Goal: Check status: Check status

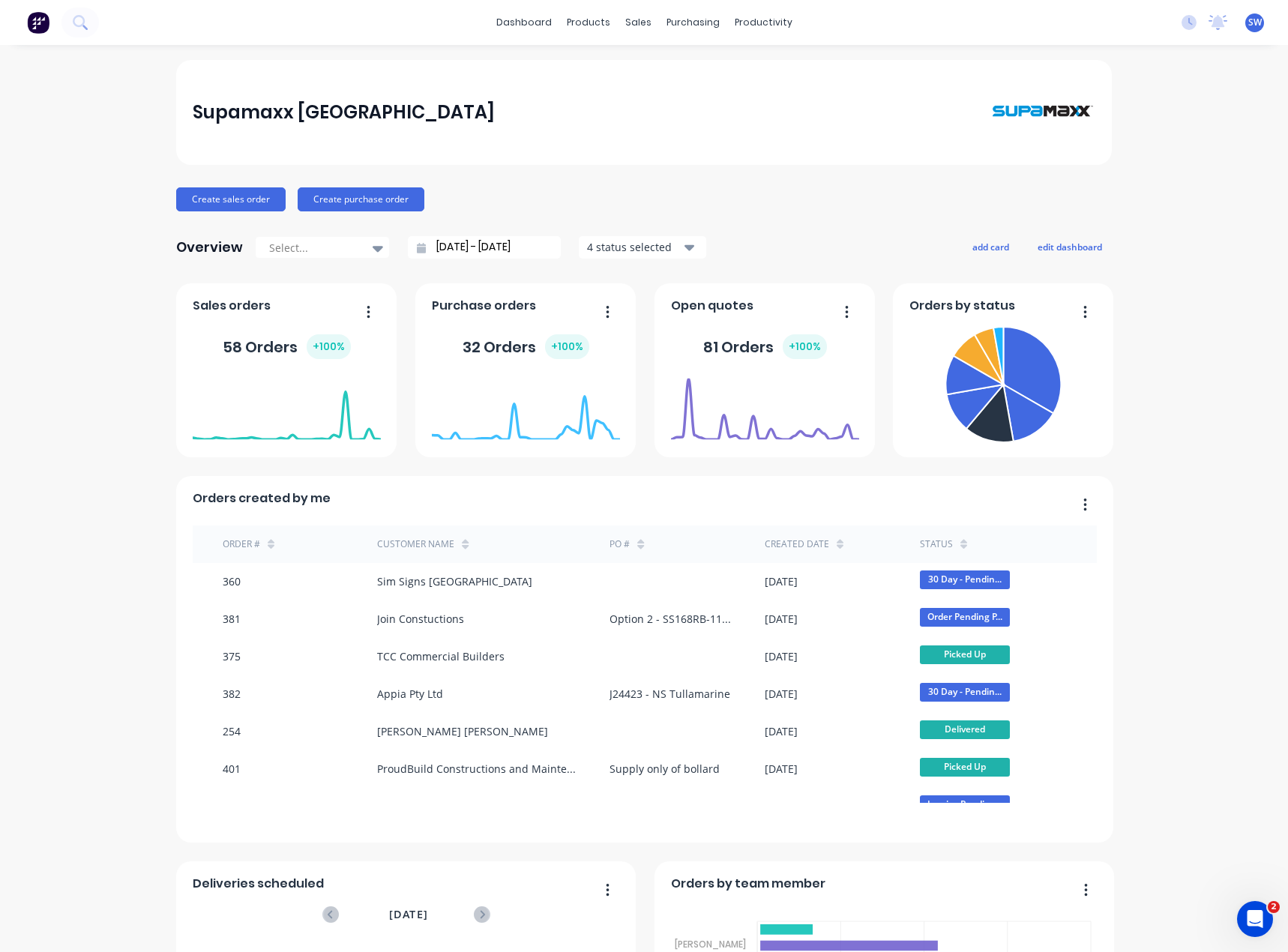
click at [958, 26] on div "dashboard products sales purchasing productivity dashboard products Product Cat…" at bounding box center [644, 22] width 1288 height 45
click at [524, 33] on link "dashboard" at bounding box center [524, 22] width 71 height 22
click at [1212, 24] on icon at bounding box center [1218, 20] width 14 height 12
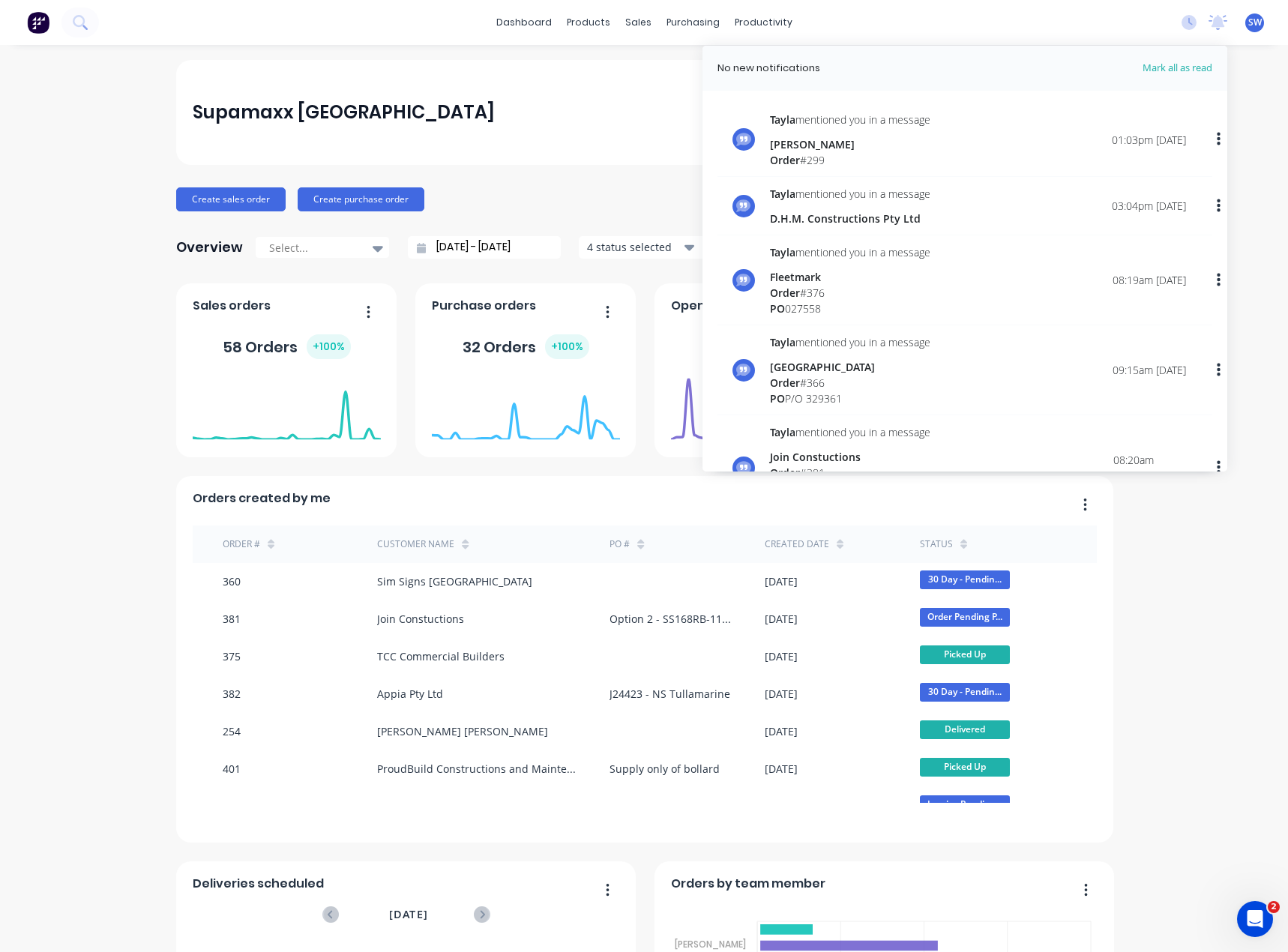
click at [301, 73] on div "Supamaxx [GEOGRAPHIC_DATA]" at bounding box center [644, 112] width 936 height 105
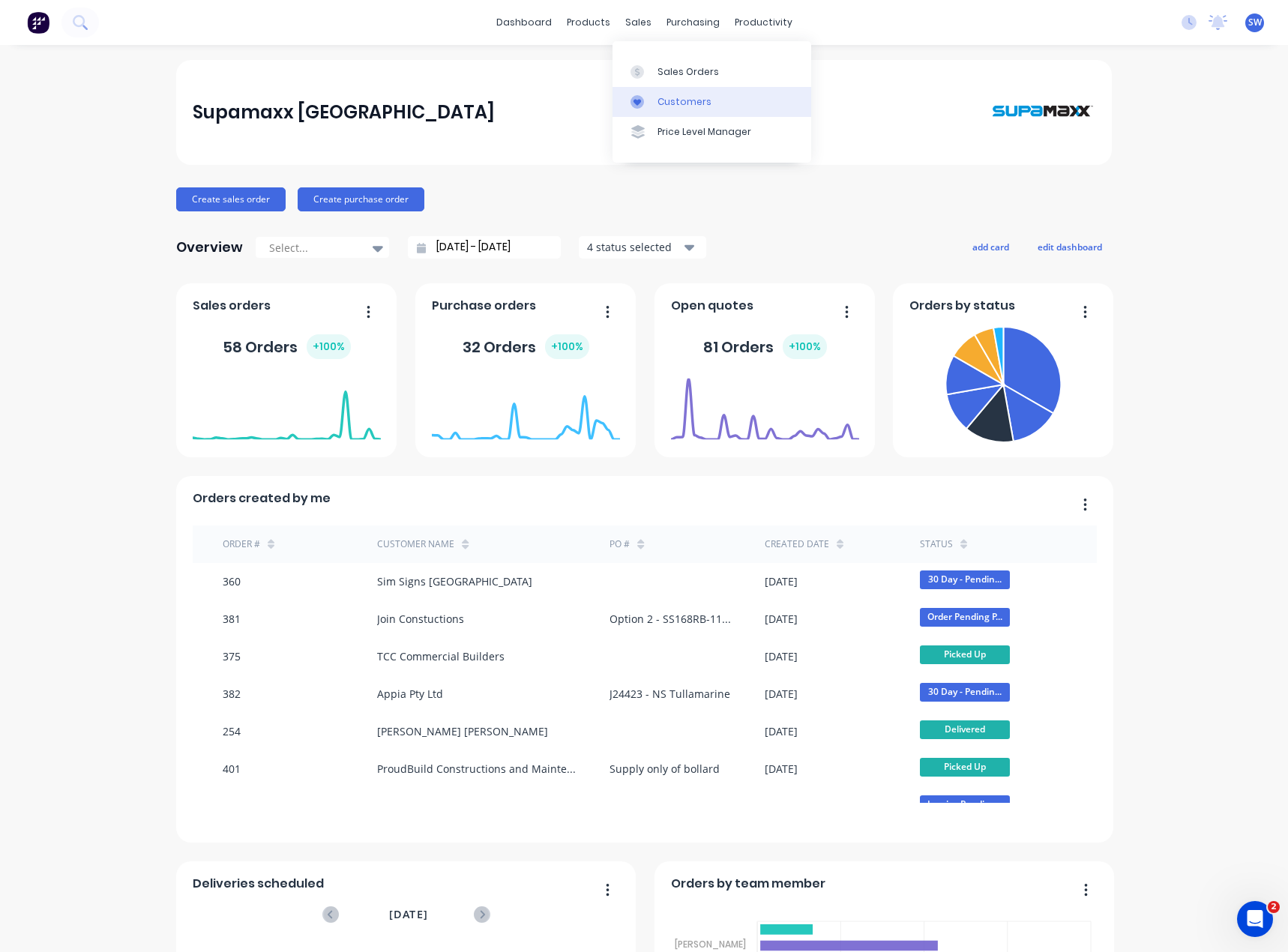
click at [675, 97] on div "Customers" at bounding box center [684, 101] width 54 height 14
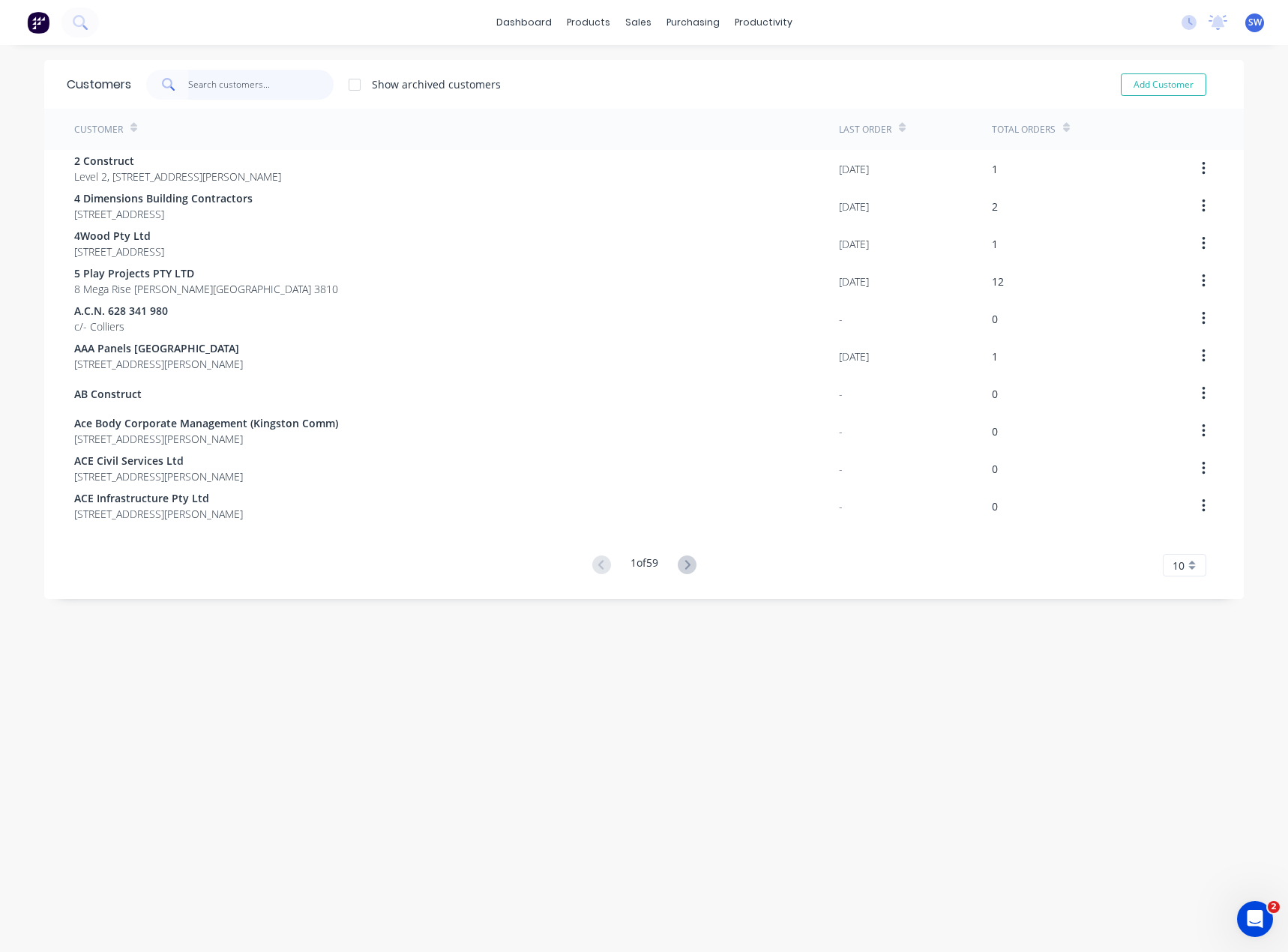
click at [243, 89] on input "text" at bounding box center [260, 85] width 146 height 30
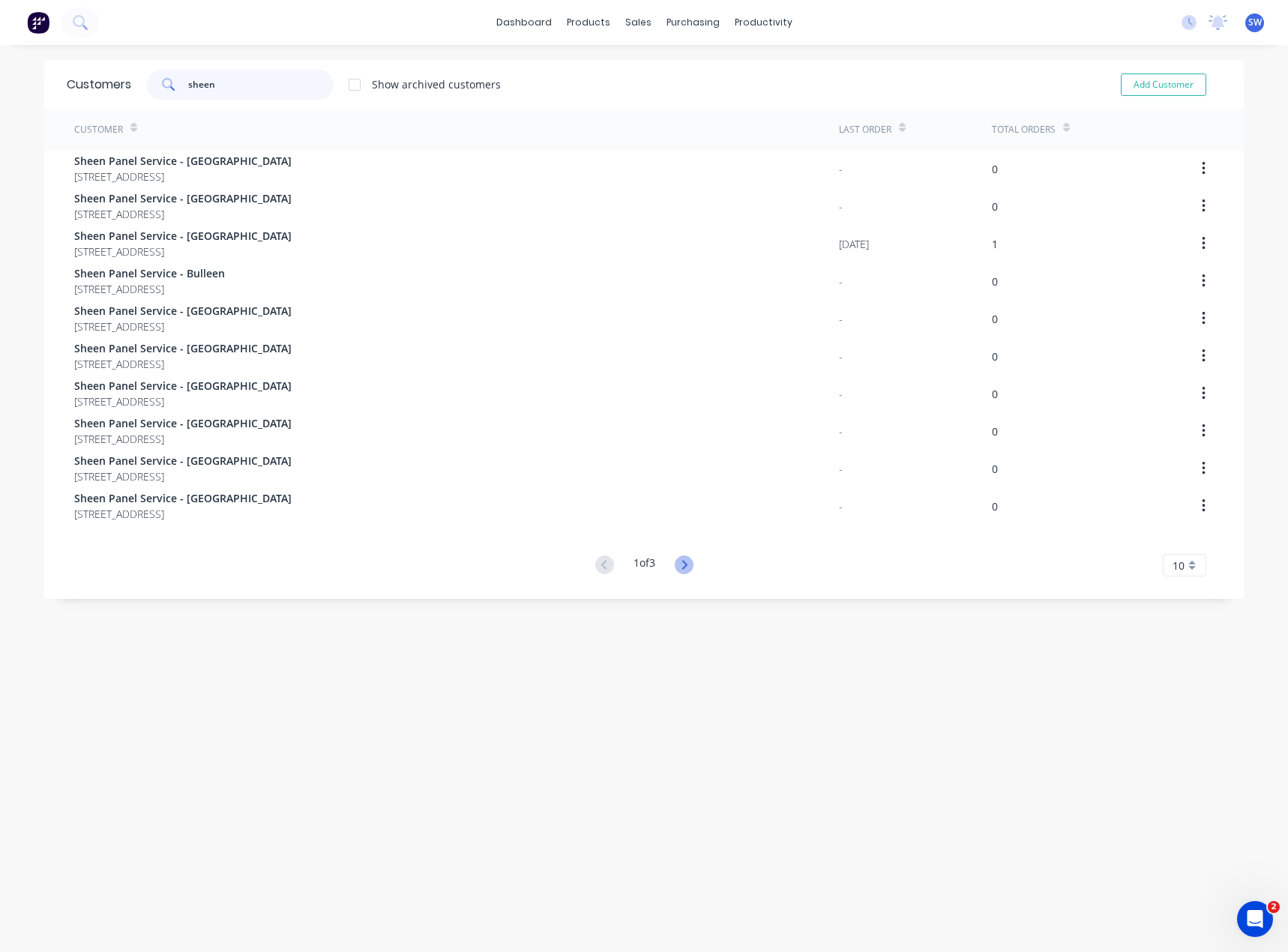
type input "sheen"
click at [680, 563] on icon at bounding box center [684, 565] width 19 height 19
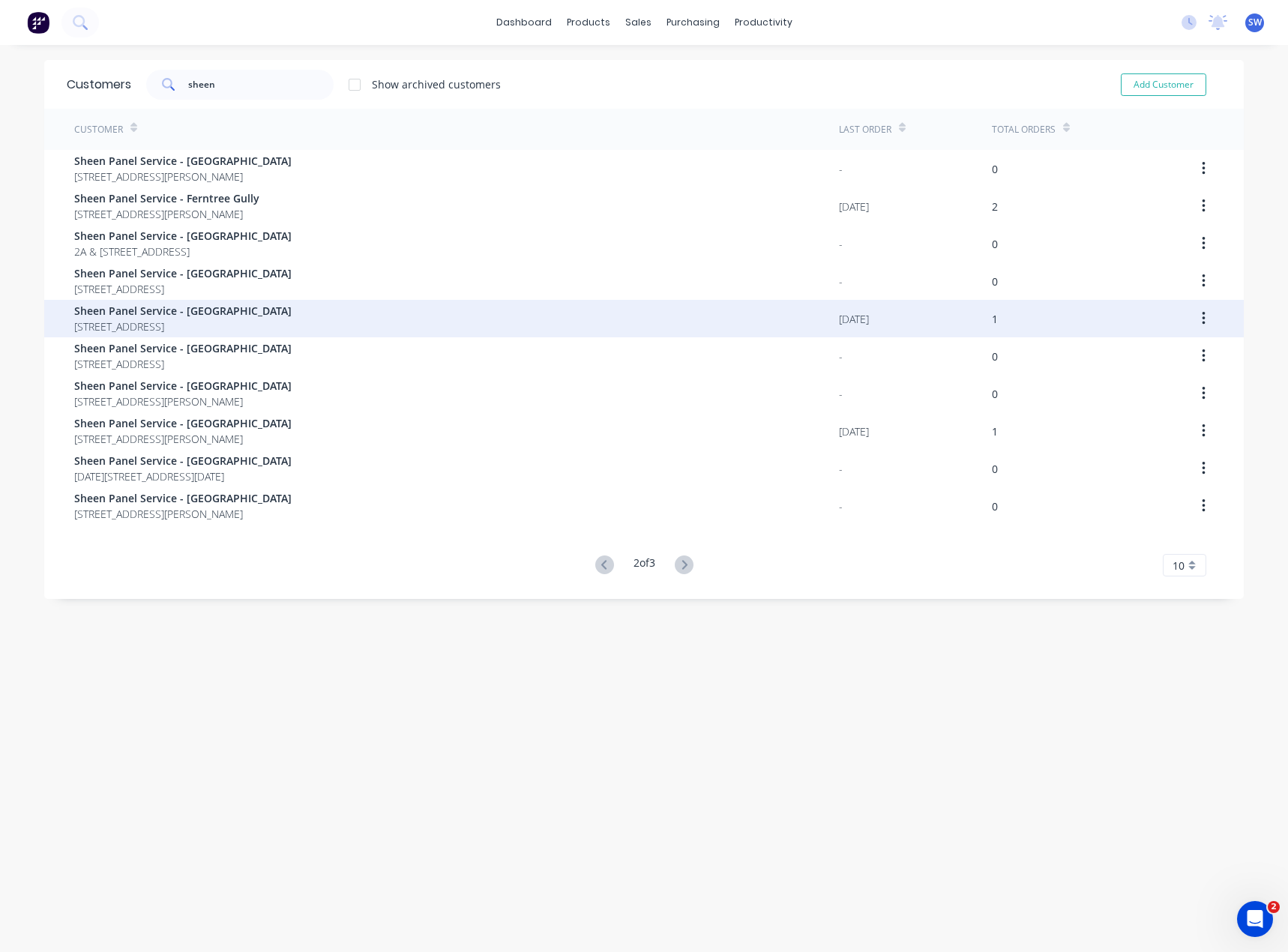
click at [271, 311] on span "Sheen Panel Service - [GEOGRAPHIC_DATA]" at bounding box center [183, 311] width 218 height 16
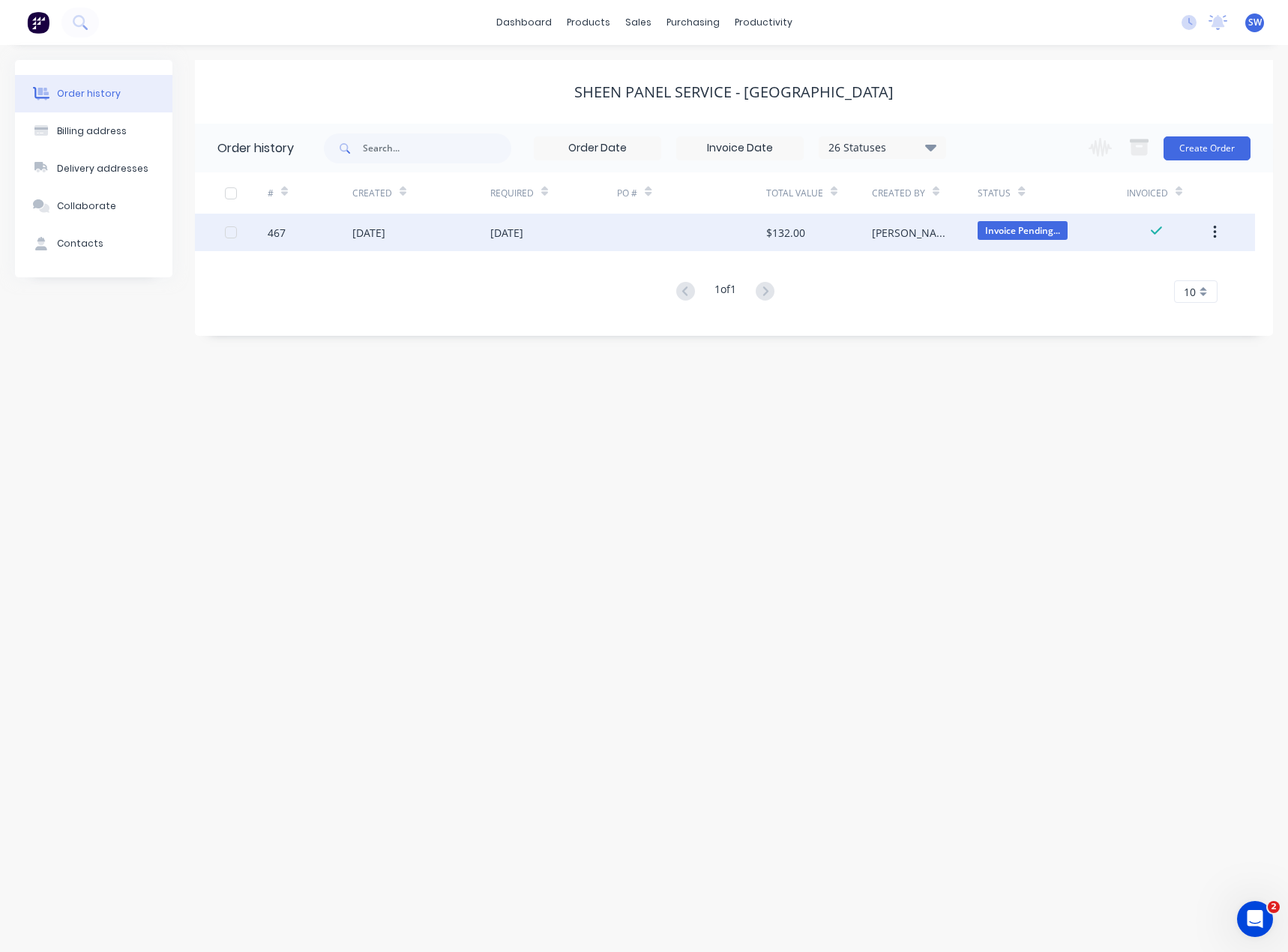
click at [700, 234] on div at bounding box center [692, 232] width 149 height 37
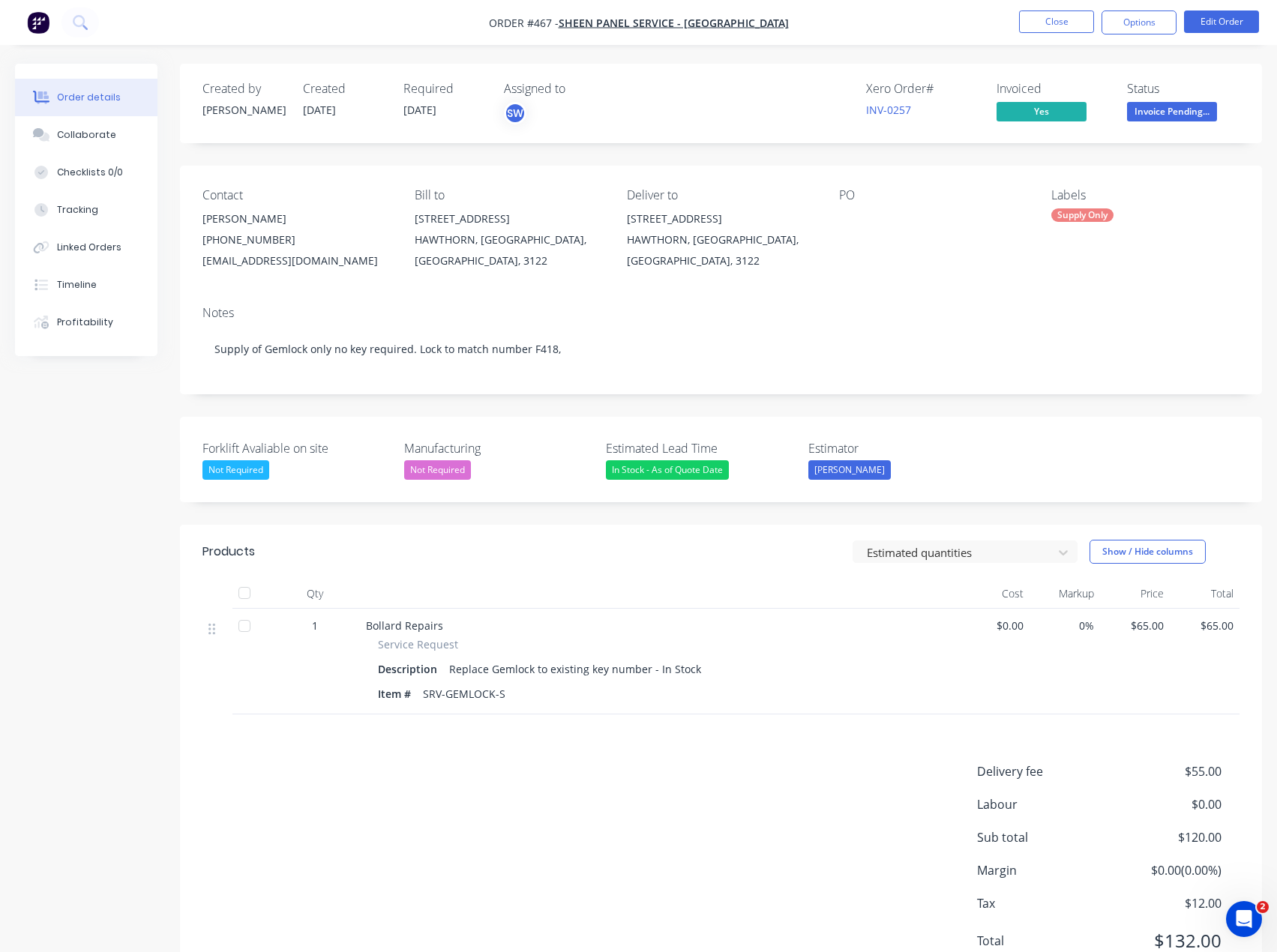
click at [894, 102] on div "INV-0257" at bounding box center [922, 110] width 113 height 16
click at [895, 111] on link "INV-0257" at bounding box center [888, 109] width 45 height 14
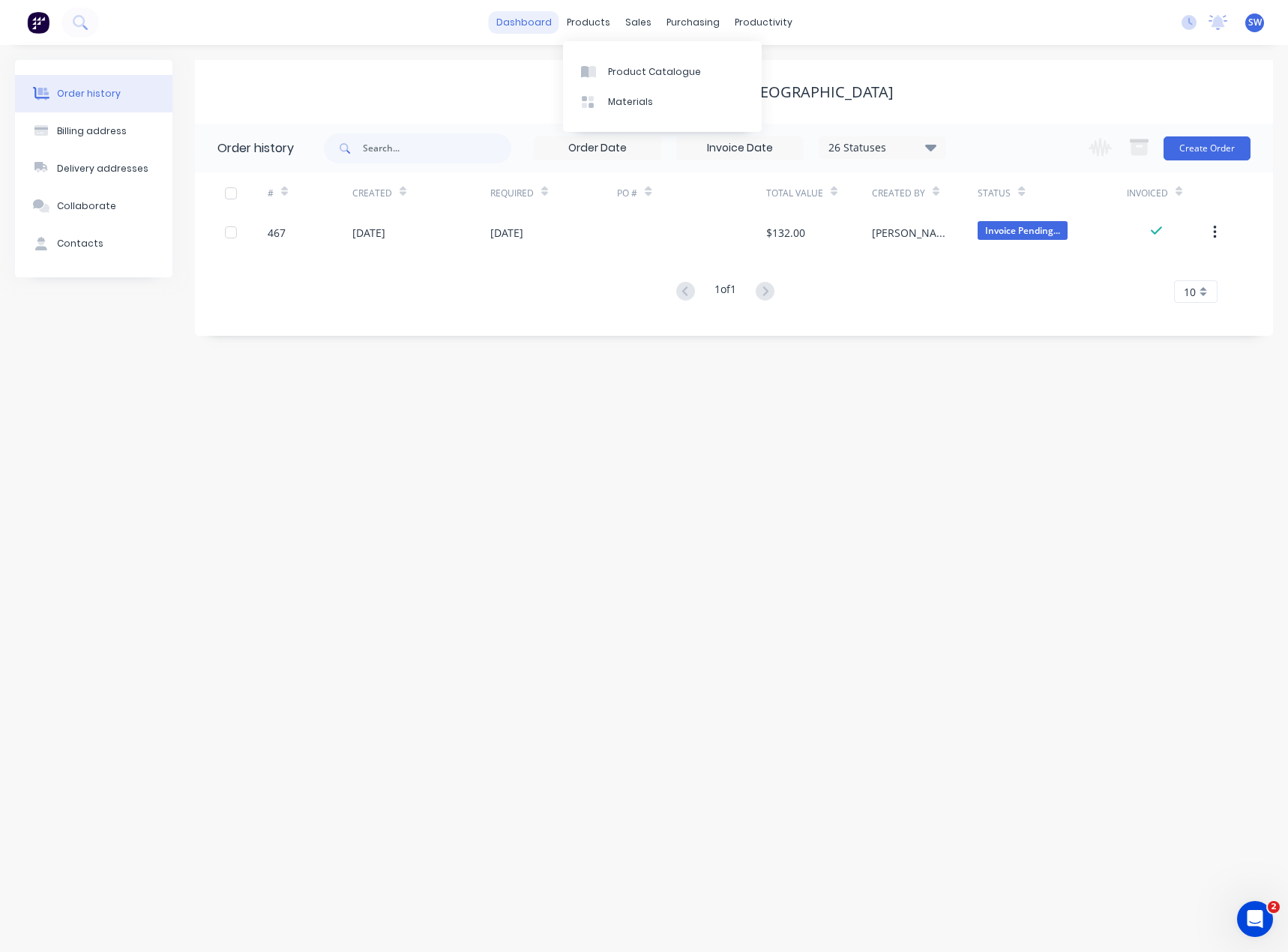
click at [526, 28] on link "dashboard" at bounding box center [524, 22] width 71 height 22
